Goal: Task Accomplishment & Management: Use online tool/utility

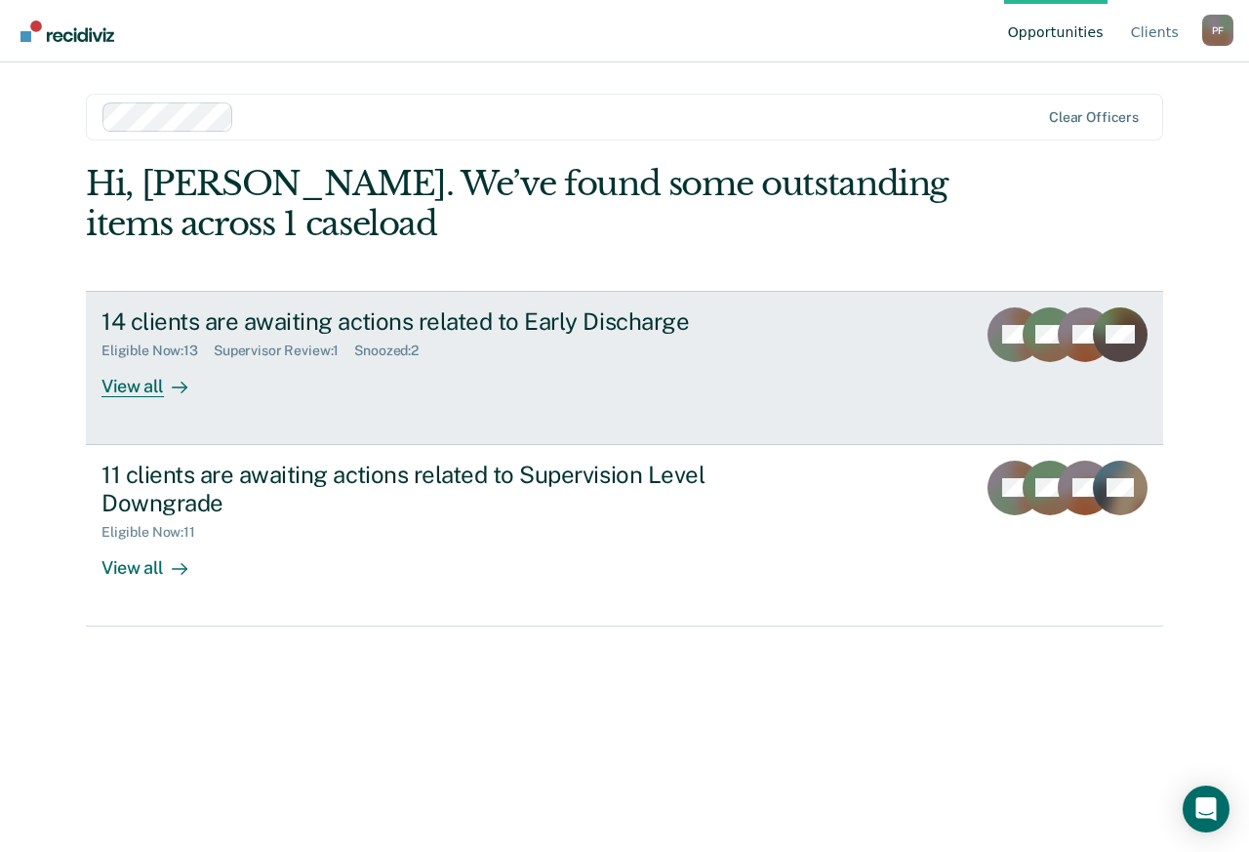
click at [665, 392] on div "14 clients are awaiting actions related to Early Discharge Eligible Now : 13 Su…" at bounding box center [467, 352] width 732 height 90
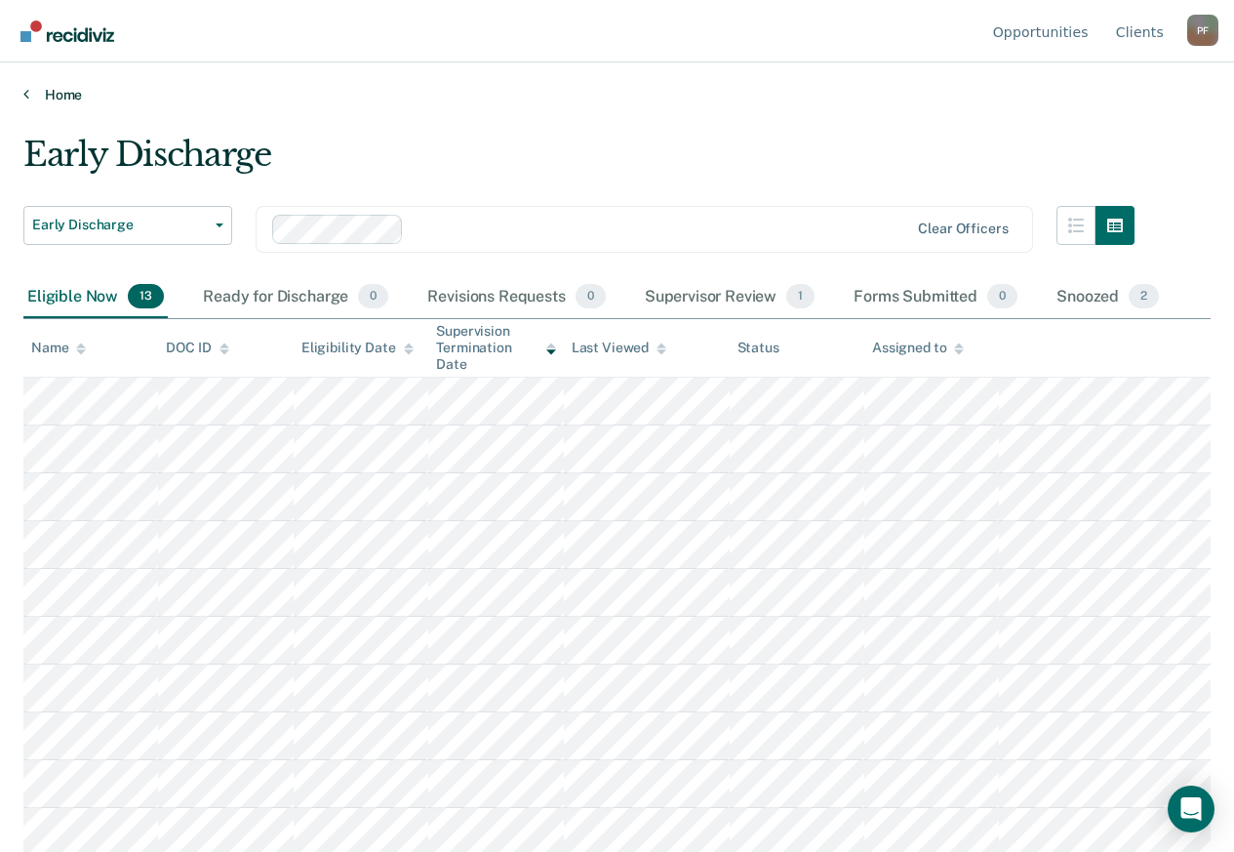
click at [76, 91] on link "Home" at bounding box center [616, 95] width 1187 height 18
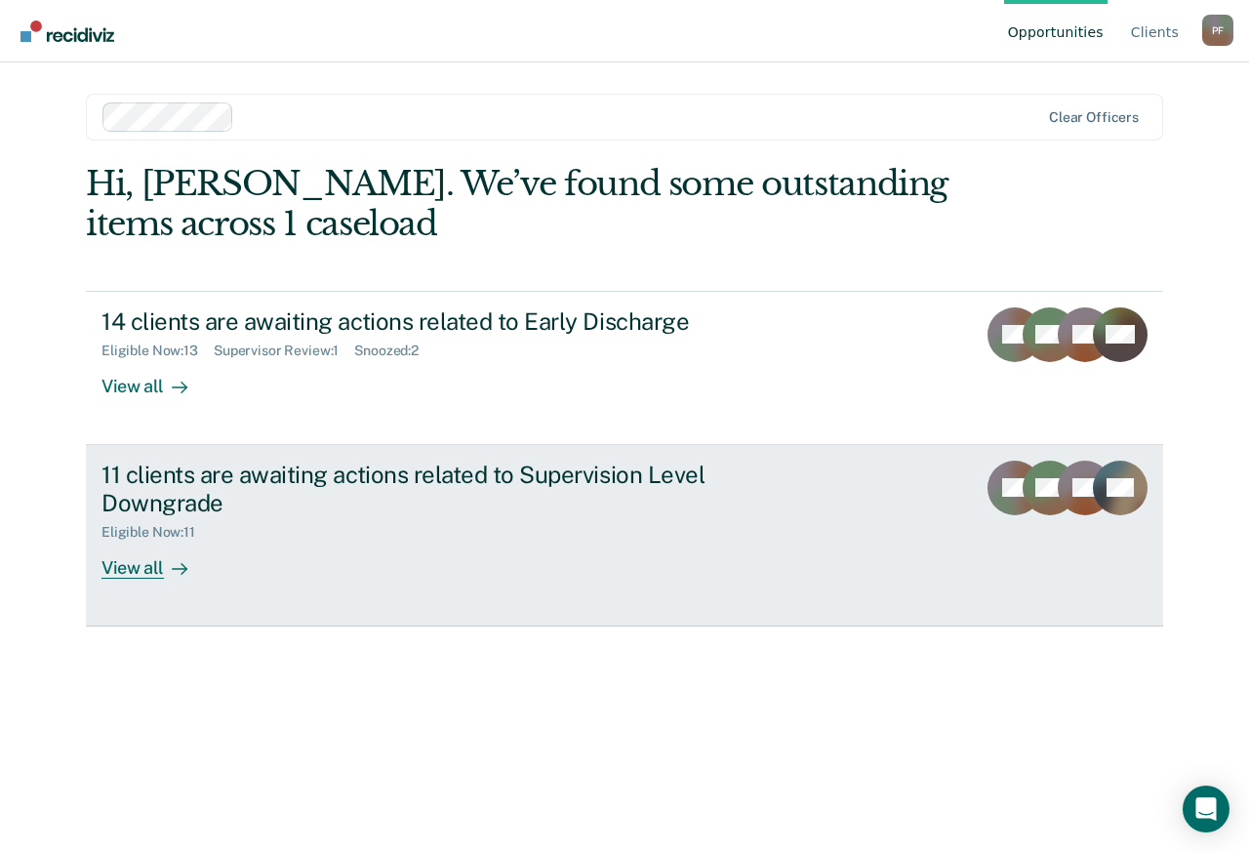
click at [315, 522] on div "Eligible Now : 11" at bounding box center [443, 528] width 685 height 24
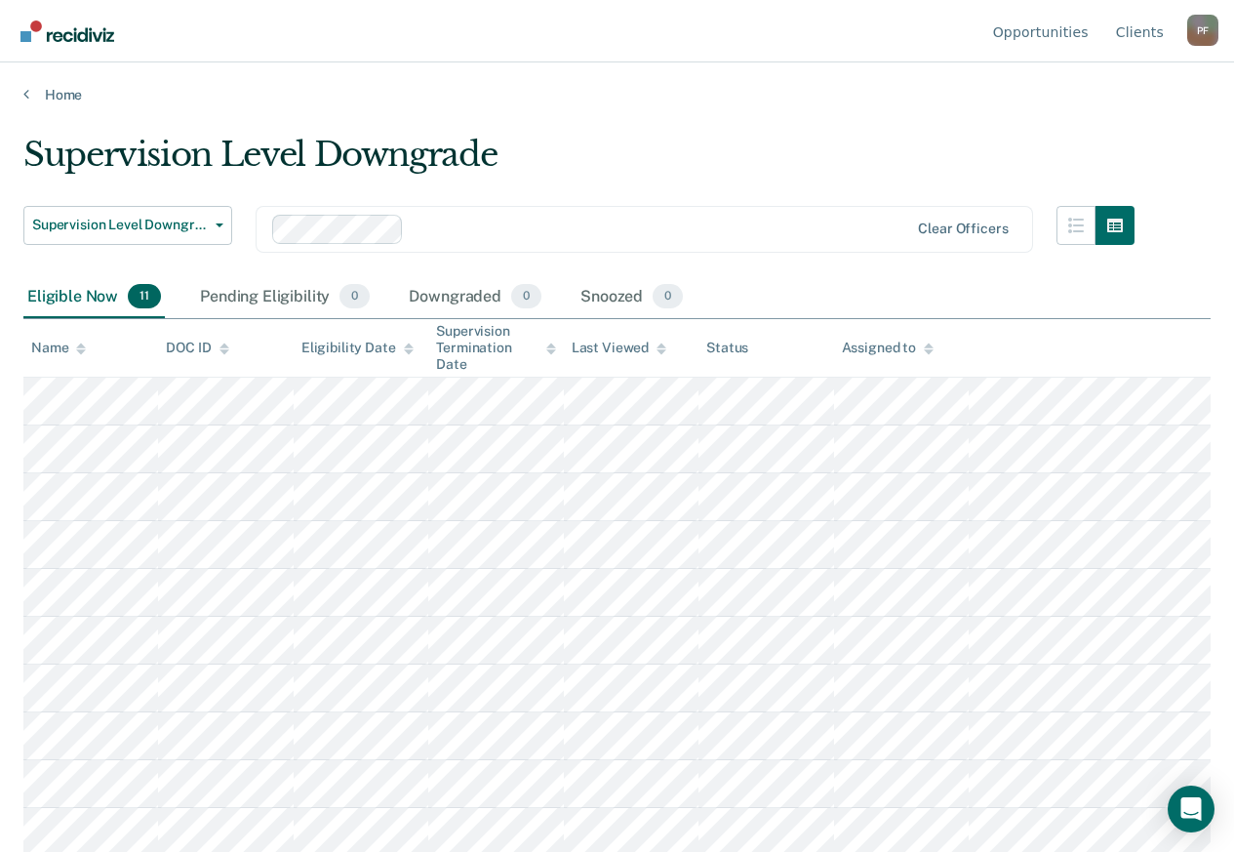
scroll to position [52, 0]
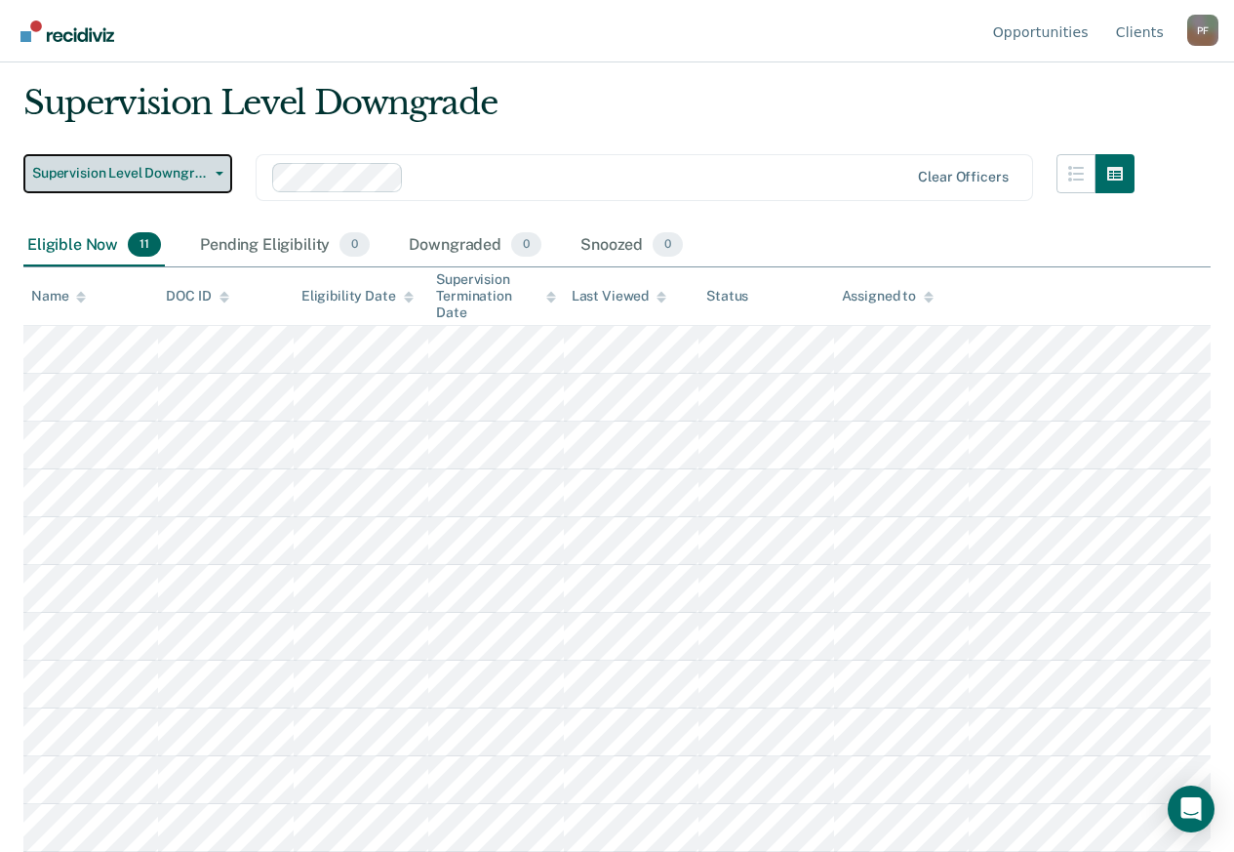
click at [206, 177] on span "Supervision Level Downgrade" at bounding box center [120, 173] width 176 height 17
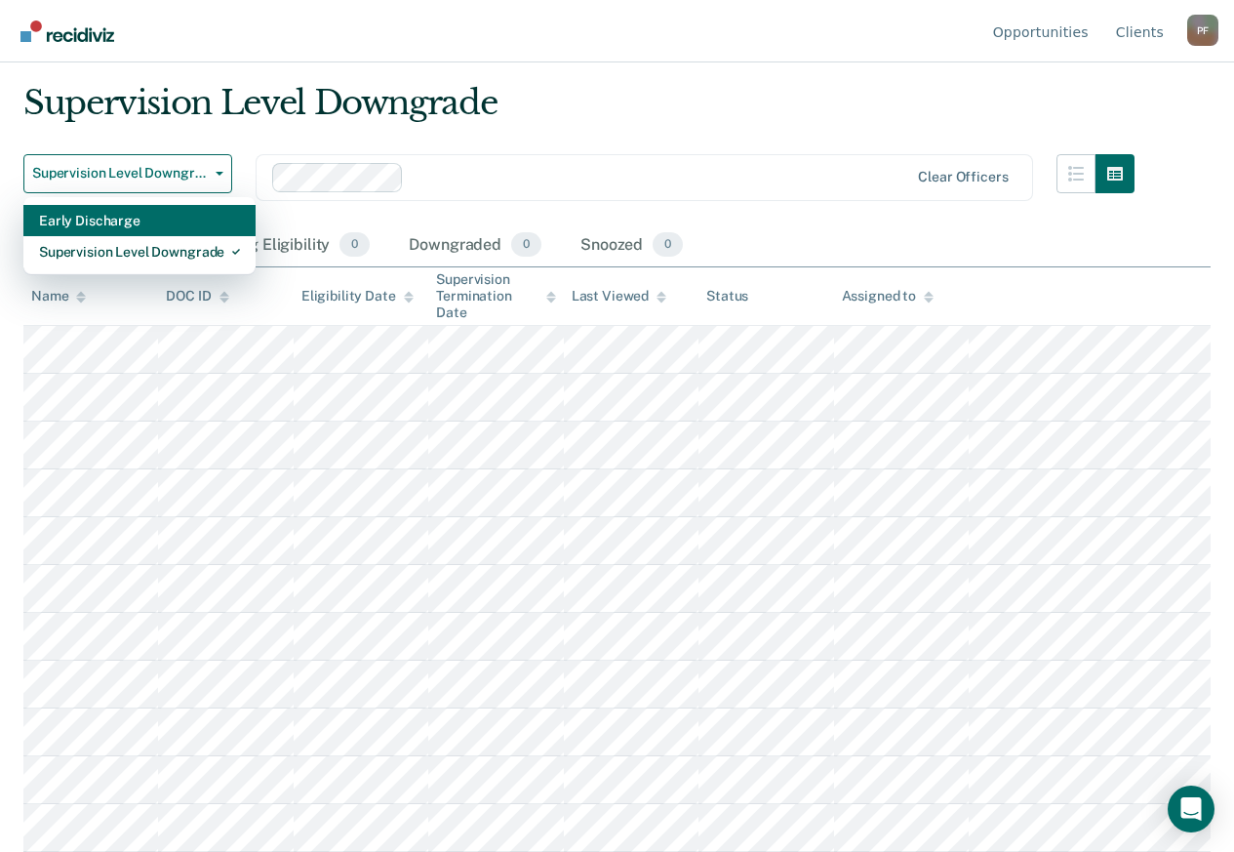
click at [196, 220] on div "Early Discharge" at bounding box center [139, 220] width 201 height 31
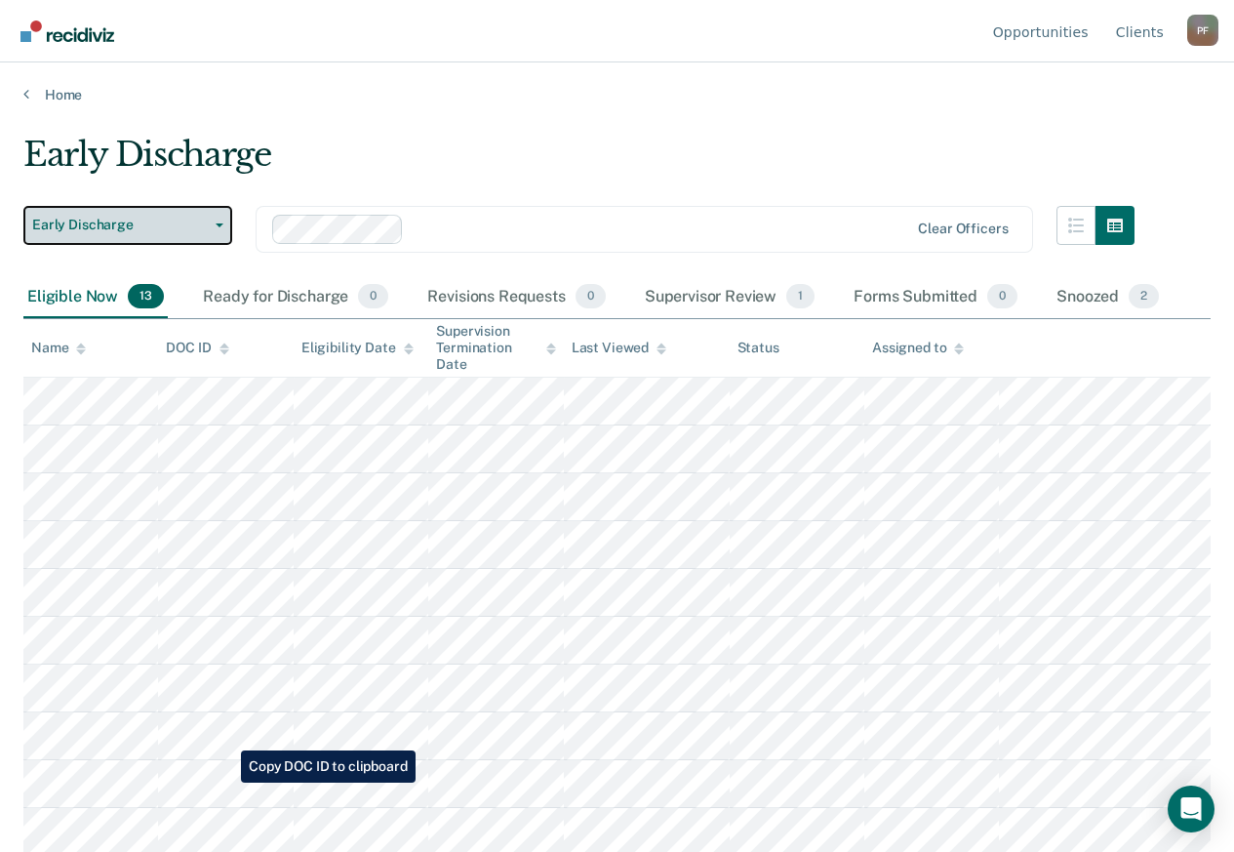
scroll to position [147, 0]
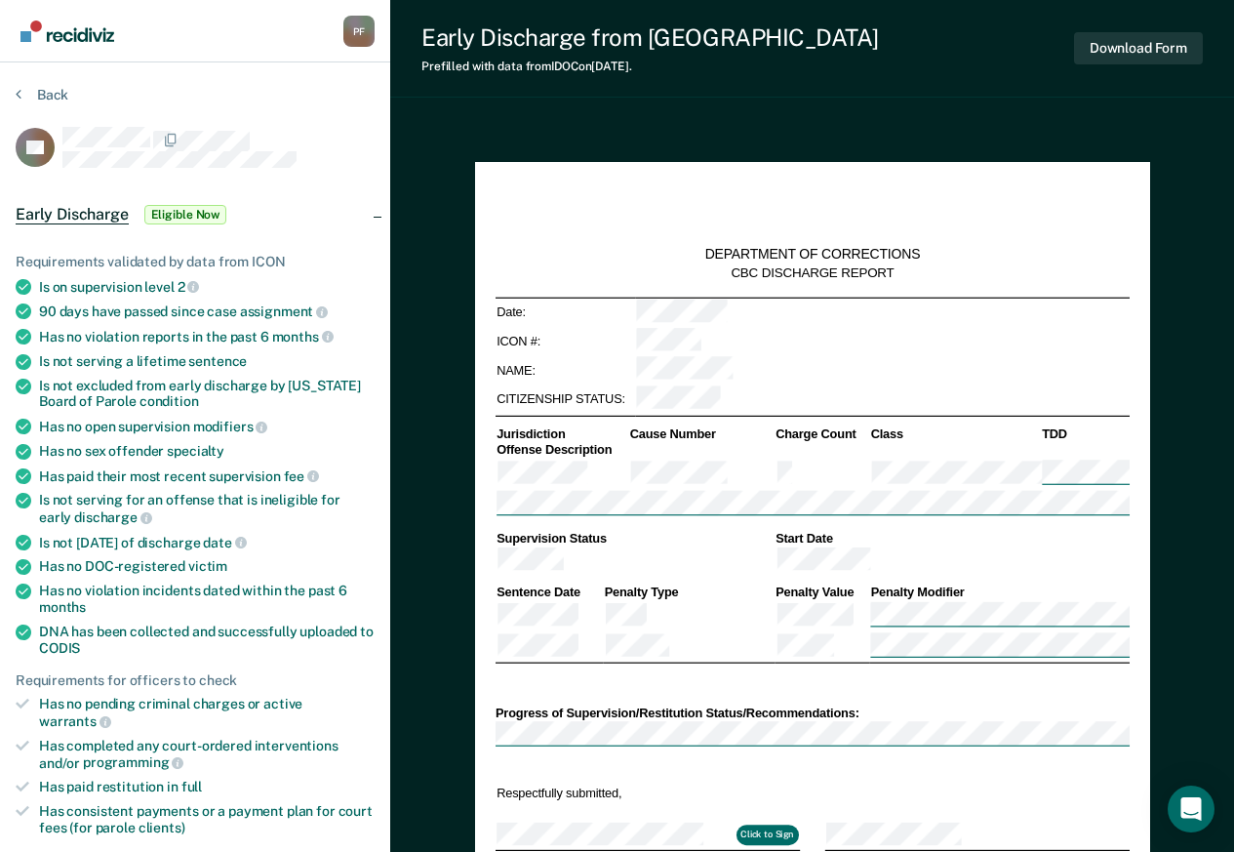
type textarea "x"
click at [57, 95] on button "Back" at bounding box center [42, 95] width 53 height 18
